Goal: Task Accomplishment & Management: Use online tool/utility

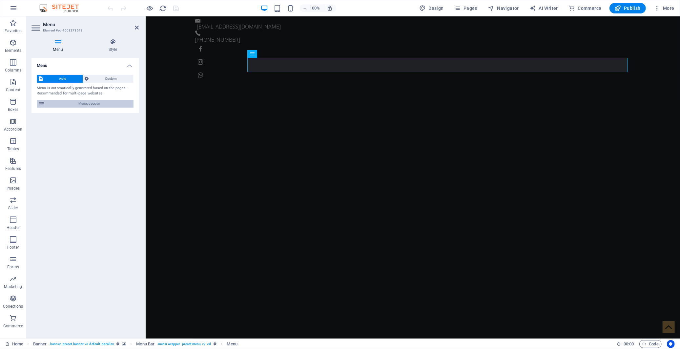
click at [103, 102] on span "Manage pages" at bounding box center [89, 104] width 85 height 8
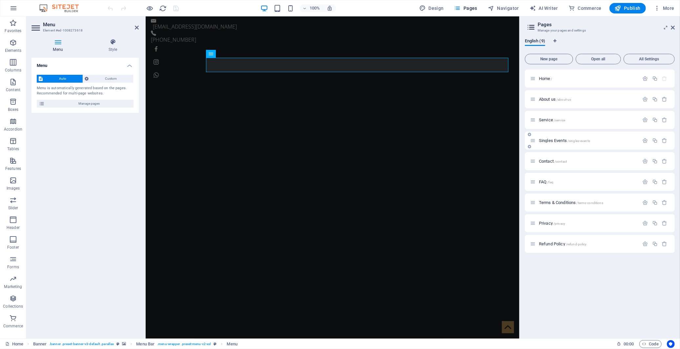
click at [555, 142] on span "Singles Events /singles-events" at bounding box center [564, 140] width 51 height 5
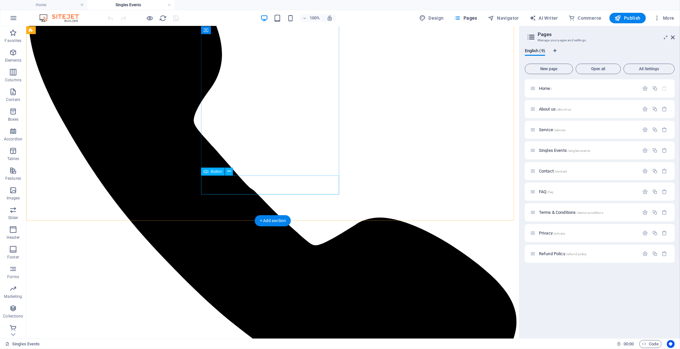
scroll to position [583, 0]
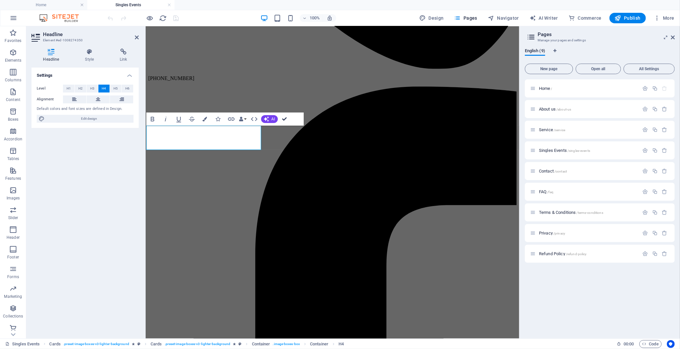
scroll to position [0, 0]
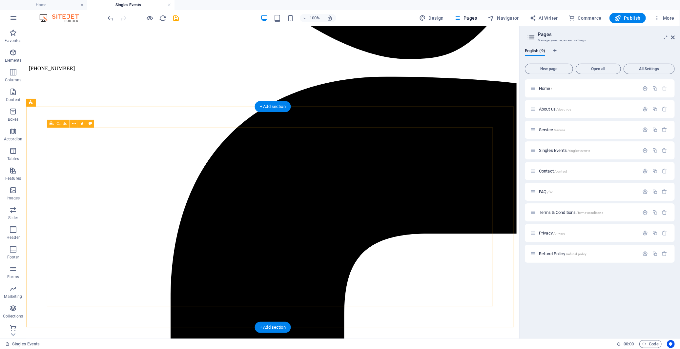
scroll to position [817, 0]
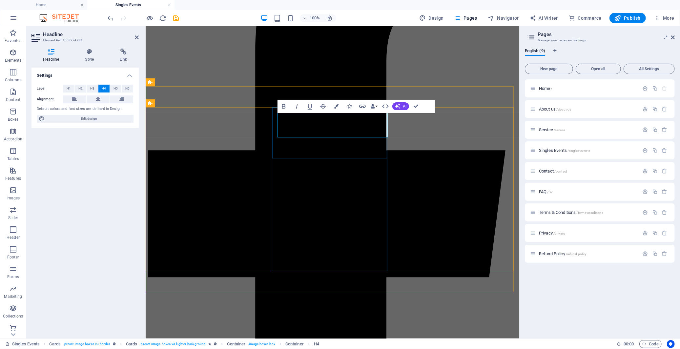
drag, startPoint x: 300, startPoint y: 119, endPoint x: 278, endPoint y: 118, distance: 22.0
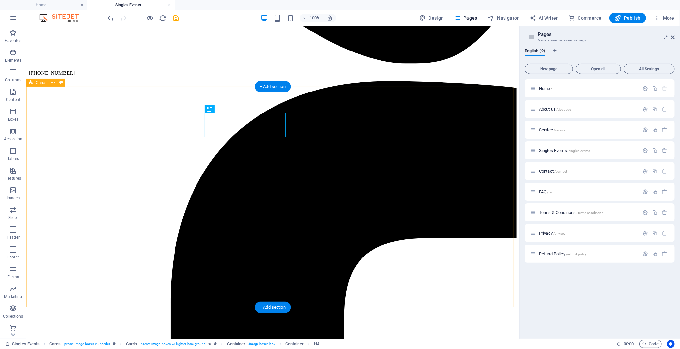
scroll to position [831, 0]
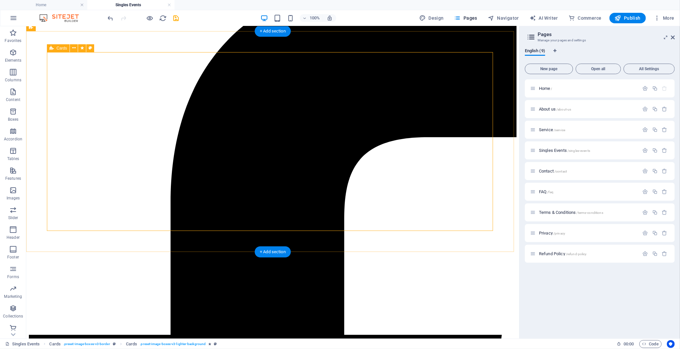
scroll to position [904, 0]
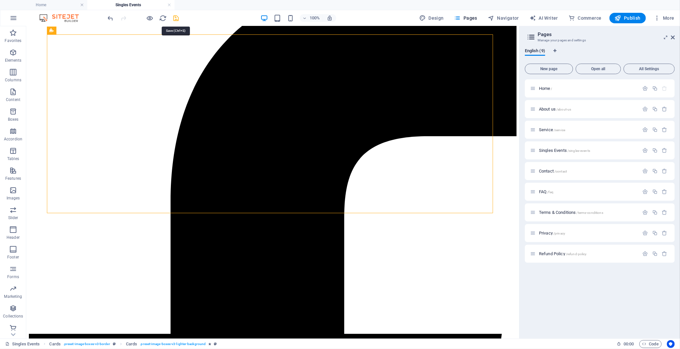
click at [178, 15] on icon "save" at bounding box center [177, 18] width 8 height 8
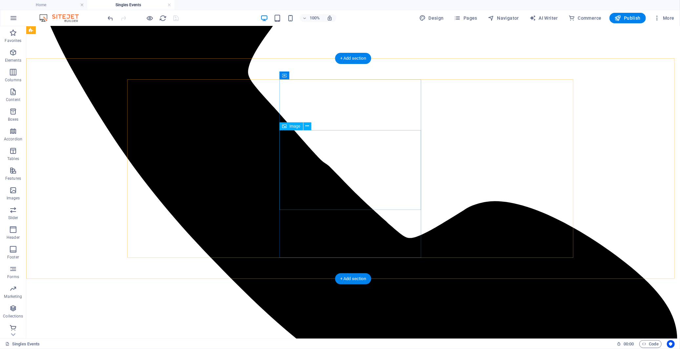
scroll to position [613, 0]
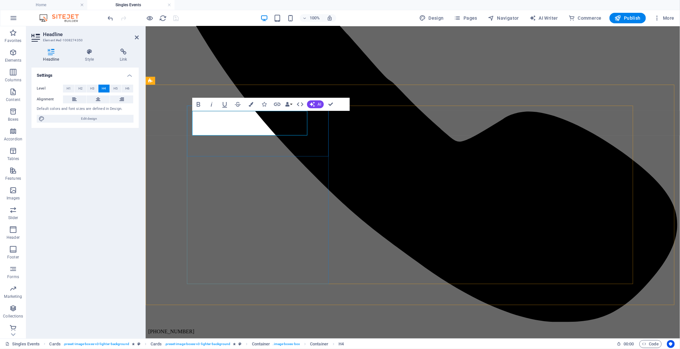
copy h4 "music bingo & game Night"
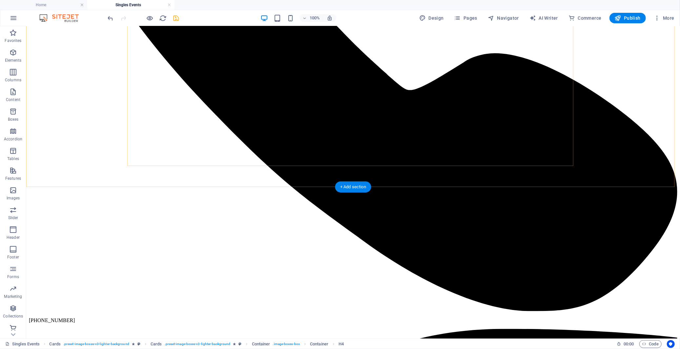
scroll to position [831, 0]
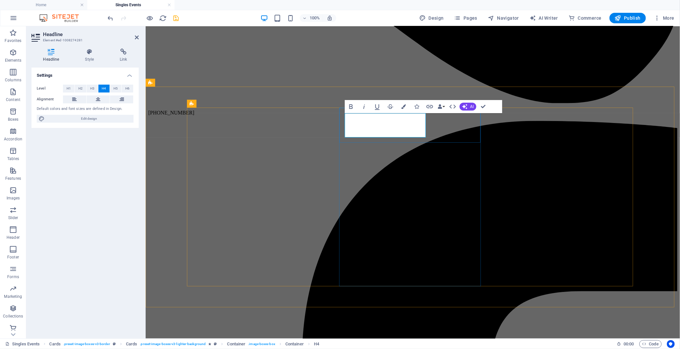
drag, startPoint x: 425, startPoint y: 132, endPoint x: 345, endPoint y: 116, distance: 81.6
copy h4 "Quiz & game Night | eden on the bay"
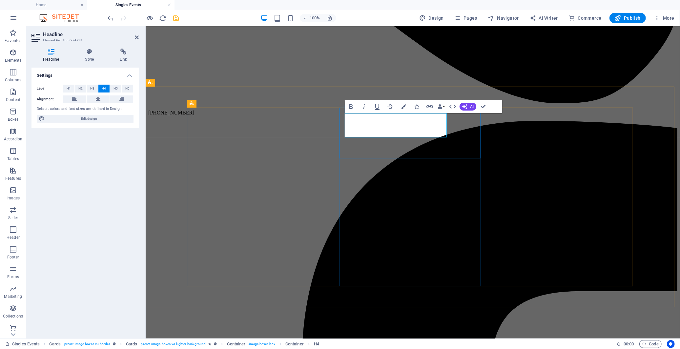
copy h4 "Quiz & games Night | eden on the bay"
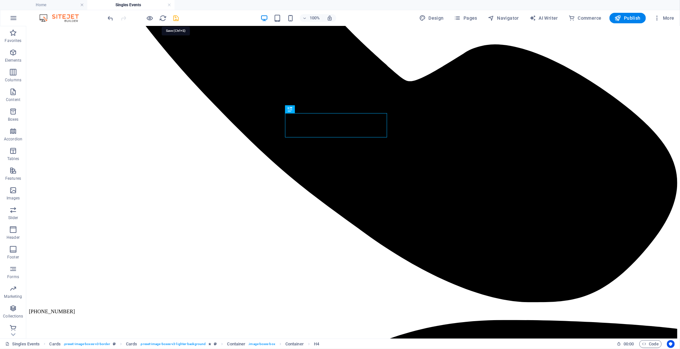
click at [177, 16] on icon "save" at bounding box center [177, 18] width 8 height 8
click at [612, 21] on span "Publish" at bounding box center [628, 18] width 26 height 7
